Goal: Information Seeking & Learning: Check status

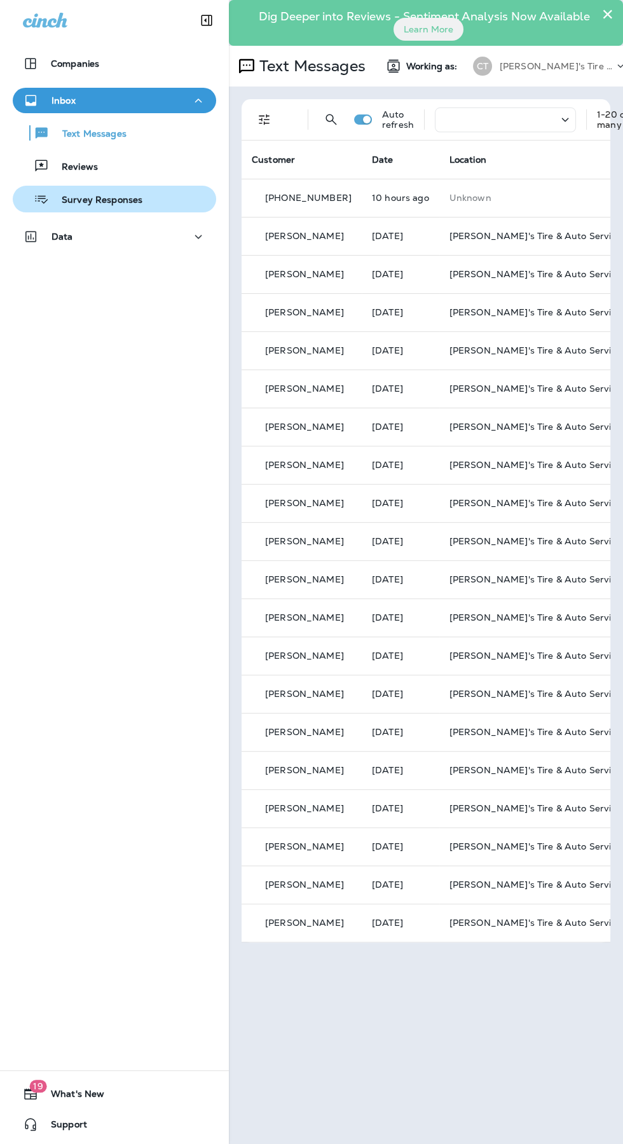
click at [137, 203] on p "Survey Responses" at bounding box center [95, 201] width 93 height 12
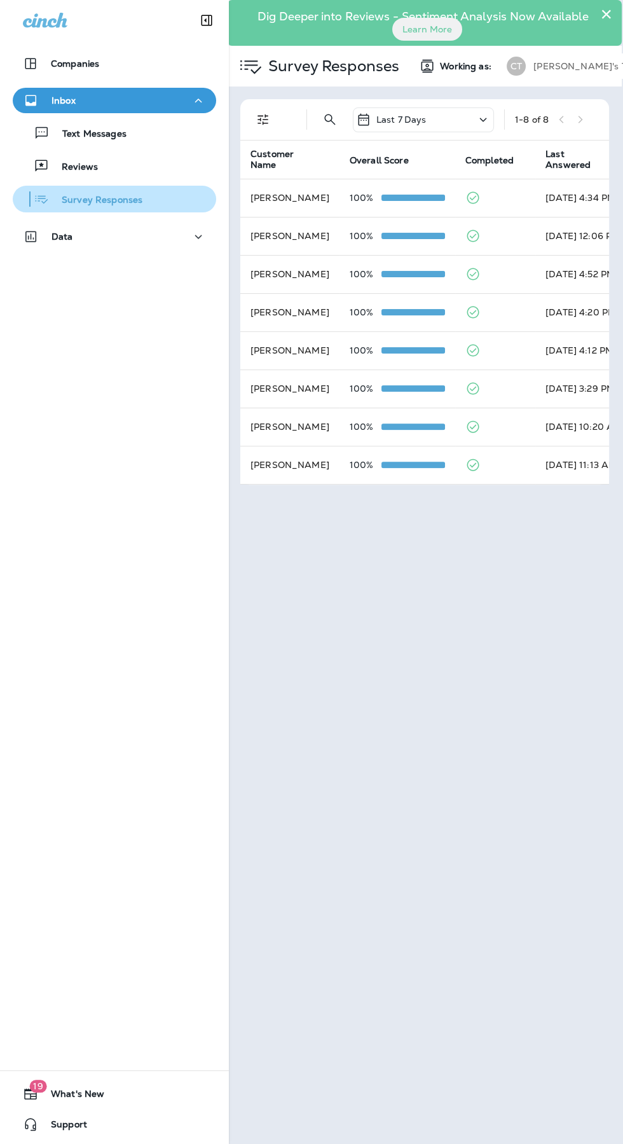
scroll to position [0, 1]
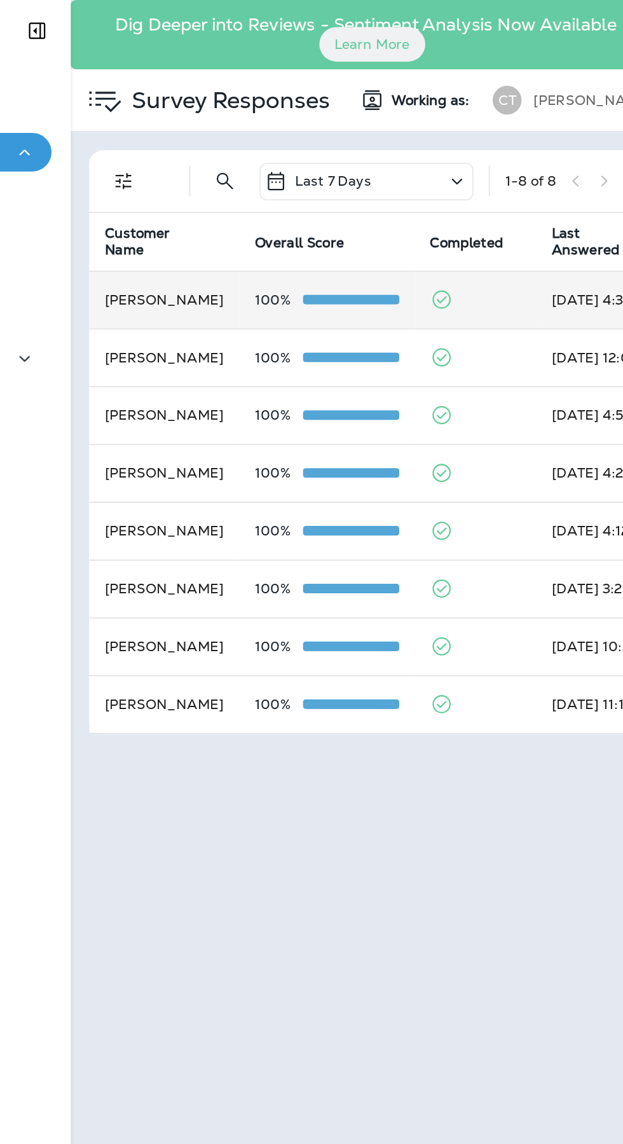
click at [536, 202] on td "[DATE] 4:34 PM" at bounding box center [584, 198] width 97 height 38
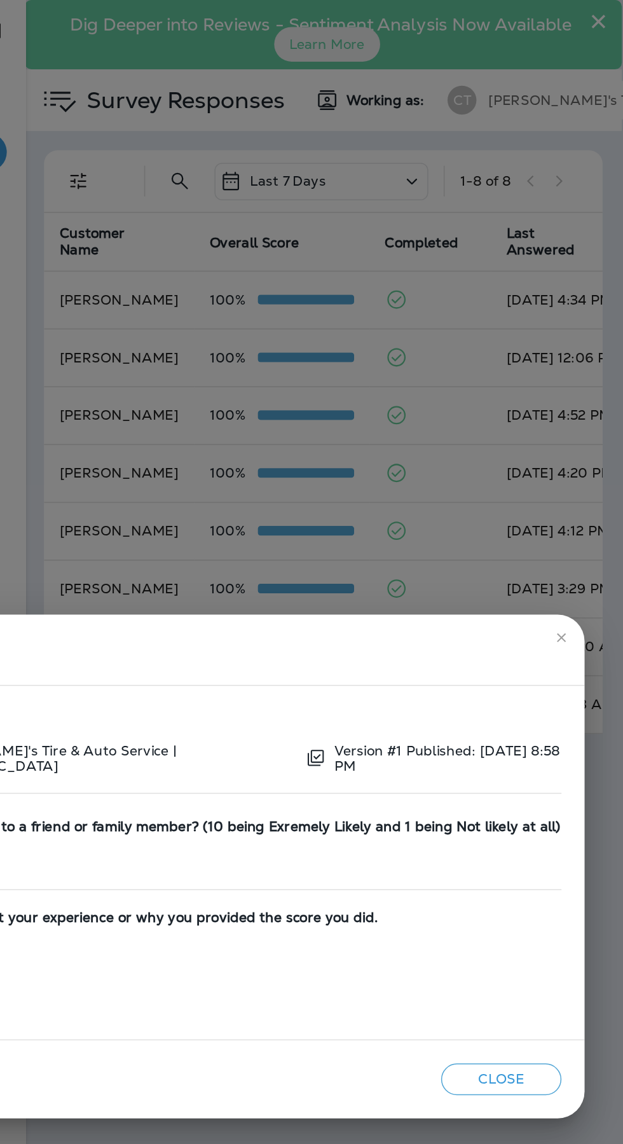
click at [582, 420] on icon "close" at bounding box center [582, 421] width 10 height 10
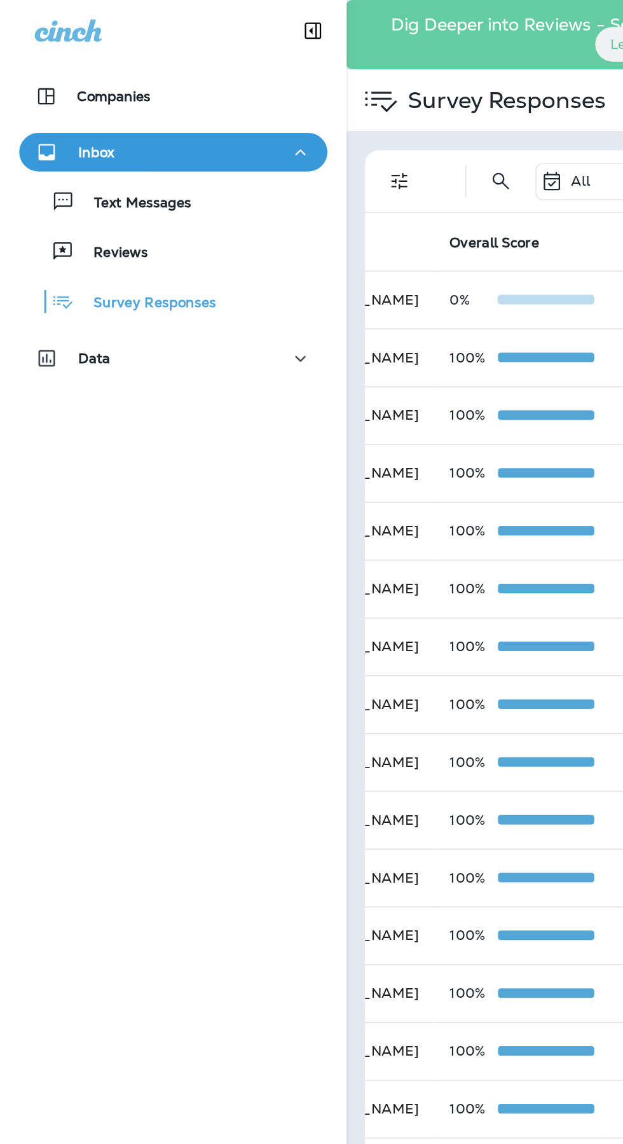
scroll to position [0, 56]
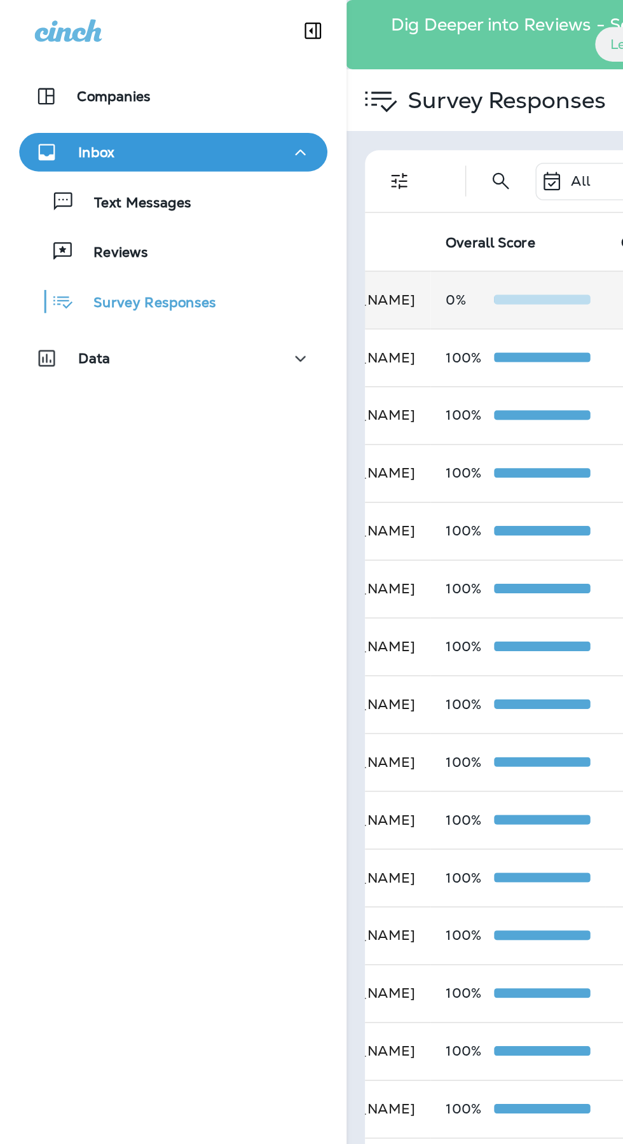
click at [346, 191] on td "0%" at bounding box center [342, 198] width 116 height 38
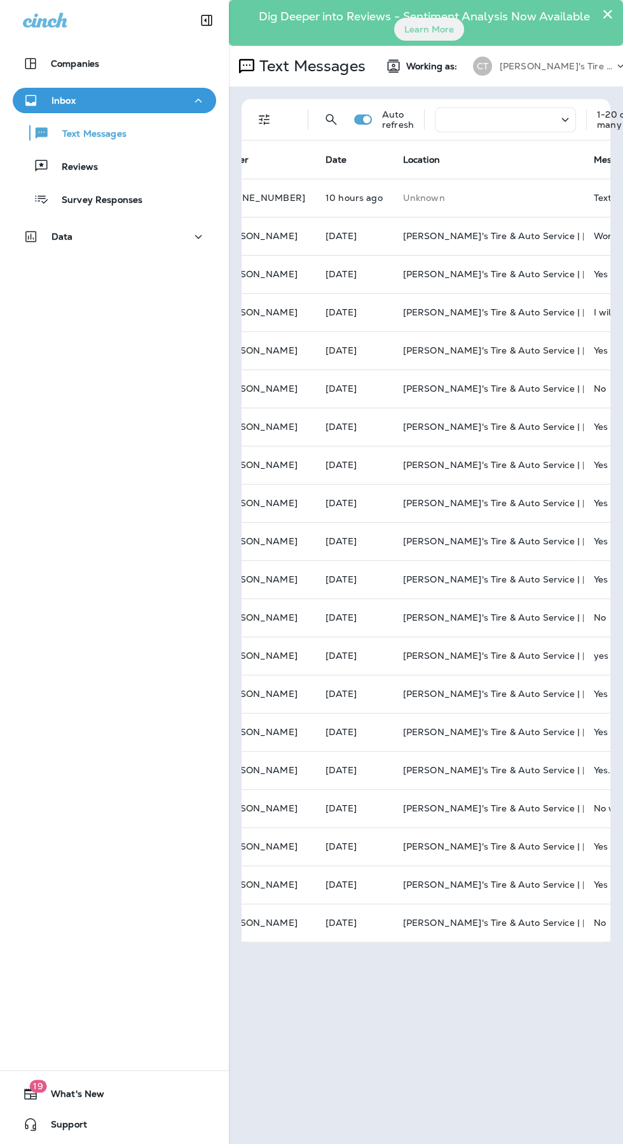
scroll to position [0, 250]
